Goal: Task Accomplishment & Management: Manage account settings

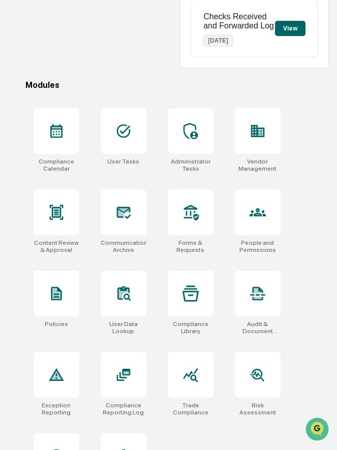
scroll to position [264, 0]
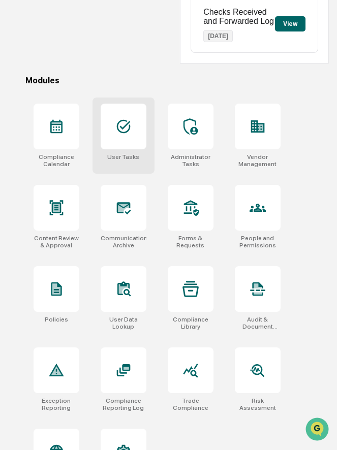
click at [107, 139] on div at bounding box center [124, 127] width 46 height 46
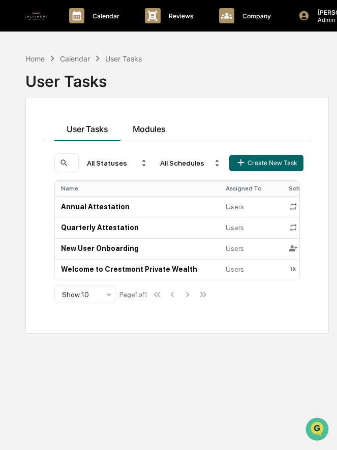
click at [150, 128] on div "User Tasks Modules All Statuses All Schedules Create New Task Name Assigned To …" at bounding box center [177, 215] width 270 height 203
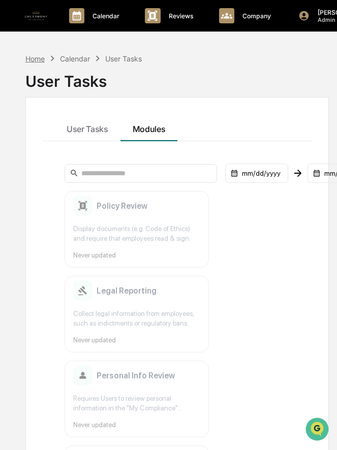
click at [40, 57] on div "Home" at bounding box center [34, 58] width 19 height 9
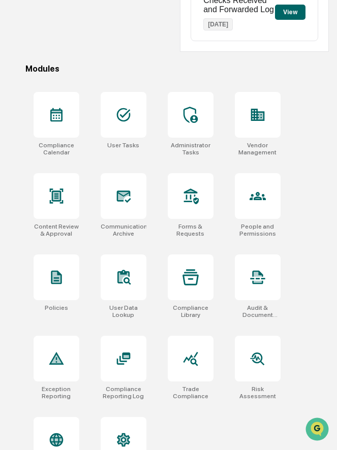
scroll to position [315, 0]
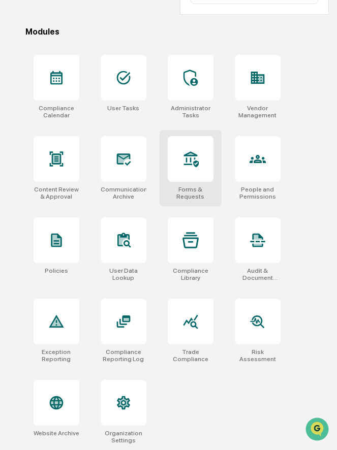
click at [196, 174] on div at bounding box center [191, 159] width 46 height 46
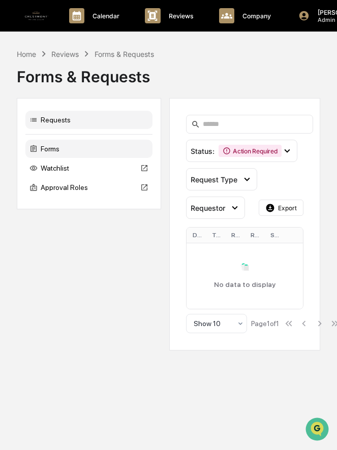
click at [93, 152] on div "Forms" at bounding box center [88, 149] width 127 height 18
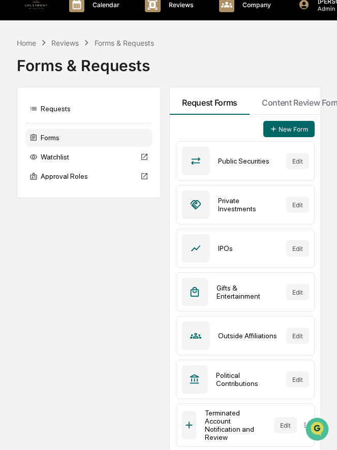
scroll to position [10, 0]
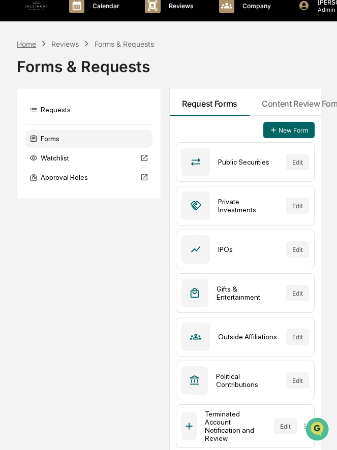
click at [27, 42] on div "Home" at bounding box center [26, 44] width 19 height 9
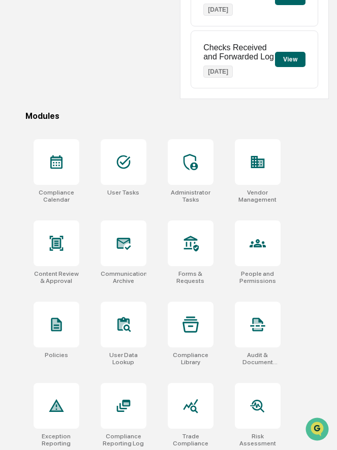
scroll to position [315, 0]
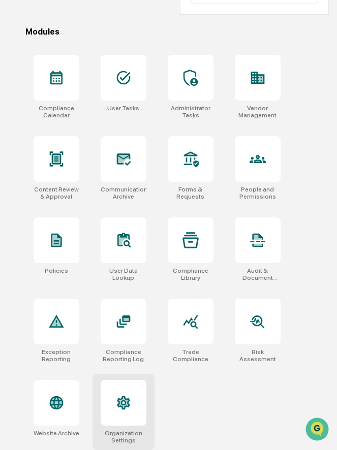
click at [135, 400] on div at bounding box center [124, 403] width 46 height 46
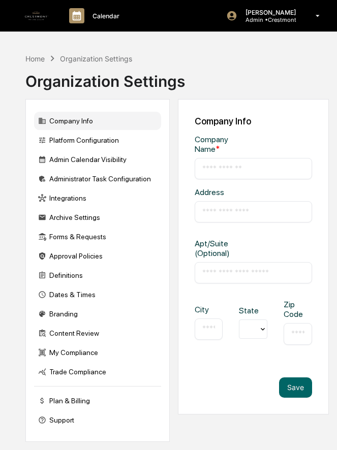
type input "*********"
type input "**********"
type input "******"
type input "*****"
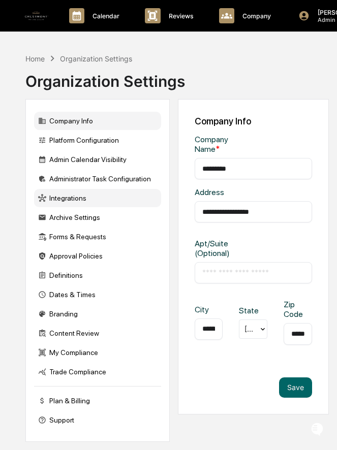
click at [77, 201] on div "Integrations" at bounding box center [97, 198] width 127 height 18
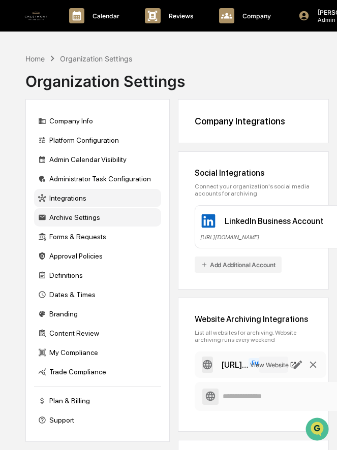
click at [69, 220] on div "Archive Settings" at bounding box center [97, 217] width 127 height 18
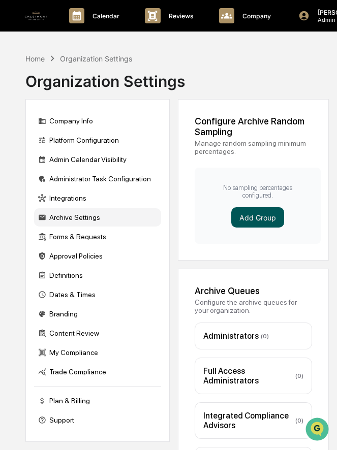
click at [243, 213] on button "Add Group" at bounding box center [257, 217] width 53 height 20
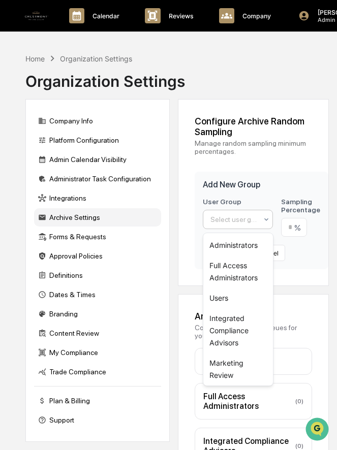
click at [222, 218] on div at bounding box center [233, 219] width 47 height 10
click at [229, 293] on div "Users" at bounding box center [238, 298] width 70 height 20
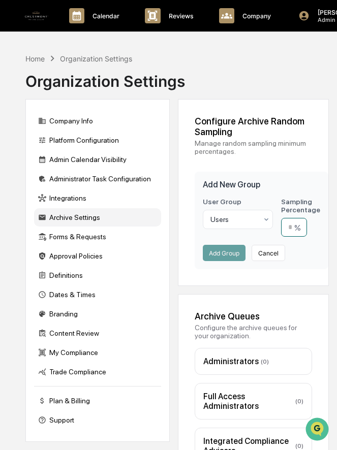
click at [291, 228] on input "number" at bounding box center [294, 227] width 26 height 19
type input "**"
click at [229, 256] on button "Add Group" at bounding box center [224, 253] width 43 height 16
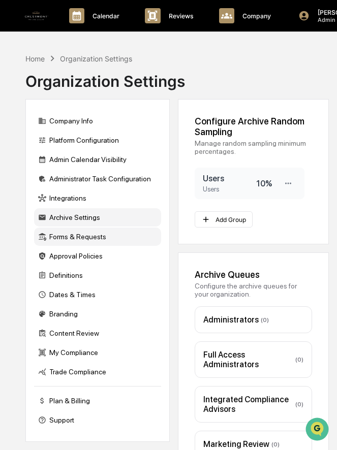
click at [73, 236] on div "Forms & Requests" at bounding box center [97, 237] width 127 height 18
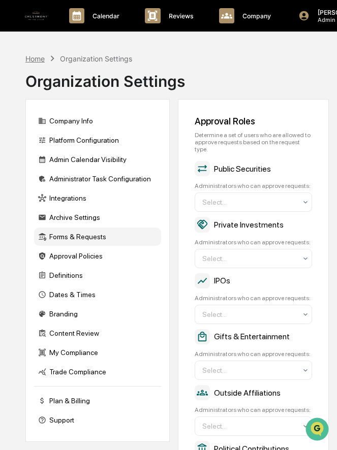
click at [38, 56] on div "Home" at bounding box center [34, 58] width 19 height 9
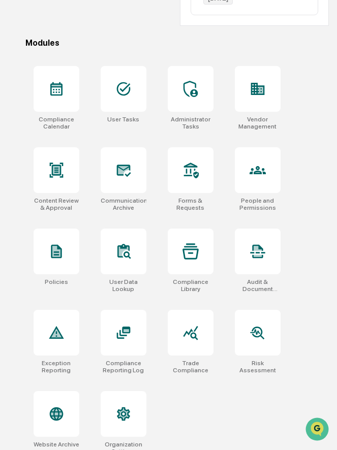
scroll to position [302, 0]
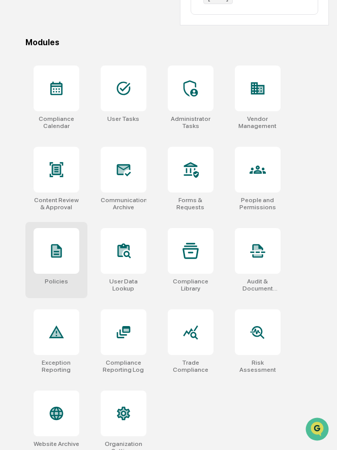
click at [69, 275] on div "Policies" at bounding box center [56, 260] width 62 height 76
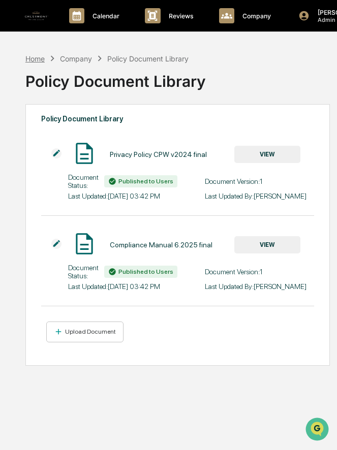
click at [34, 55] on div "Home" at bounding box center [34, 58] width 19 height 9
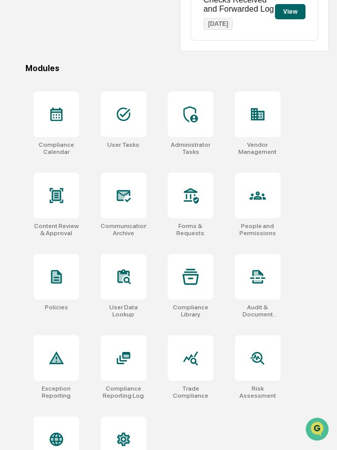
scroll to position [298, 0]
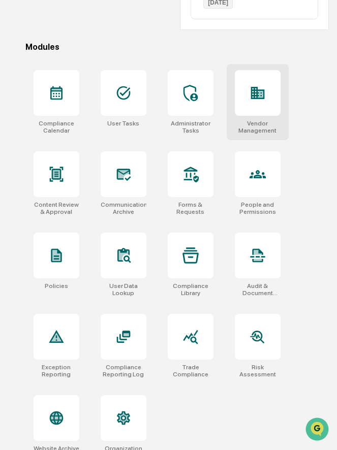
click at [253, 99] on icon at bounding box center [258, 93] width 14 height 12
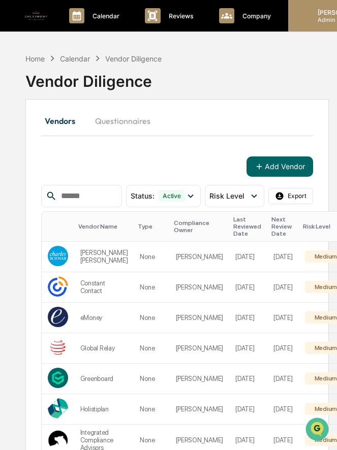
click at [303, 17] on icon at bounding box center [303, 15] width 11 height 11
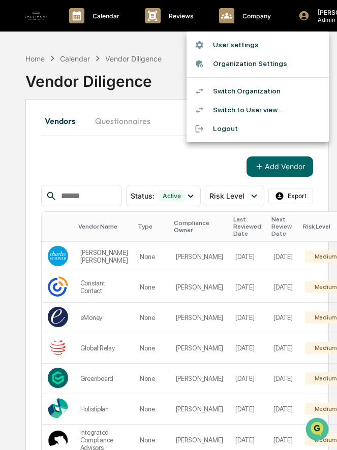
click at [246, 95] on li "Switch Organization" at bounding box center [257, 91] width 142 height 19
